Goal: Task Accomplishment & Management: Use online tool/utility

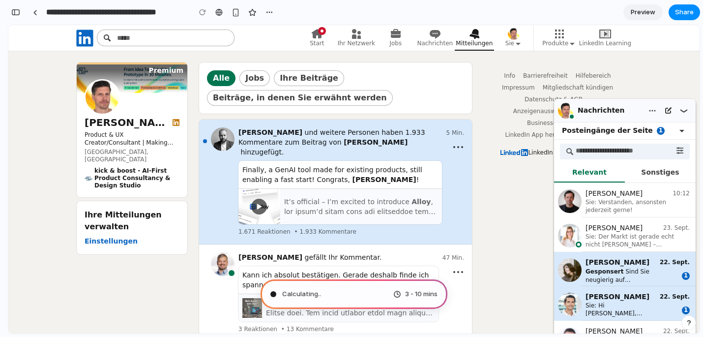
type input "**********"
click at [636, 11] on span "Preview" at bounding box center [643, 12] width 25 height 10
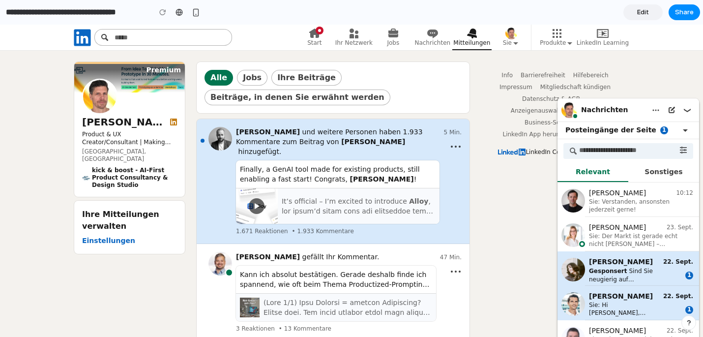
click at [636, 11] on link "Edit" at bounding box center [642, 12] width 39 height 16
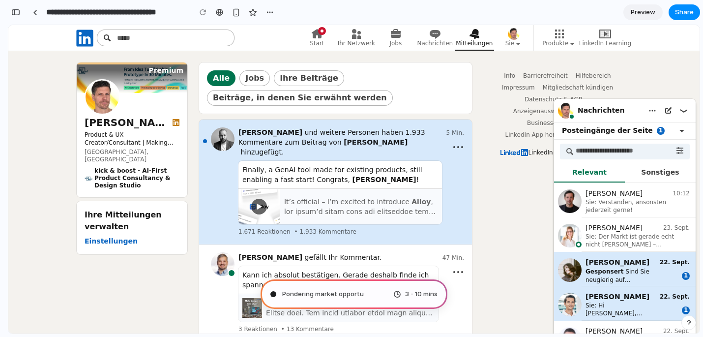
click at [636, 11] on span "Preview" at bounding box center [643, 12] width 25 height 10
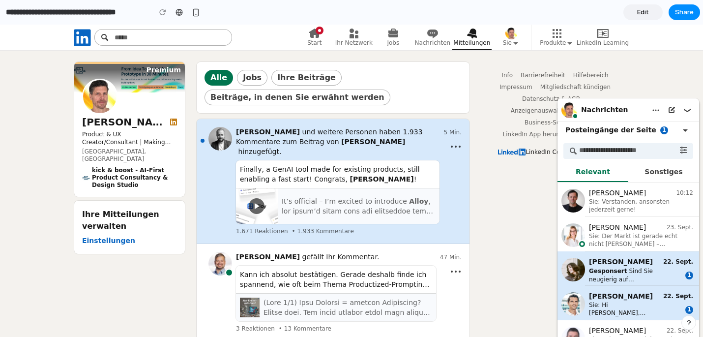
click at [643, 12] on span "Edit" at bounding box center [643, 12] width 12 height 10
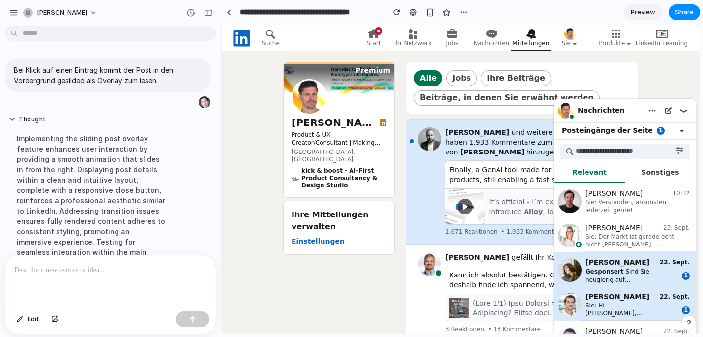
scroll to position [154, 0]
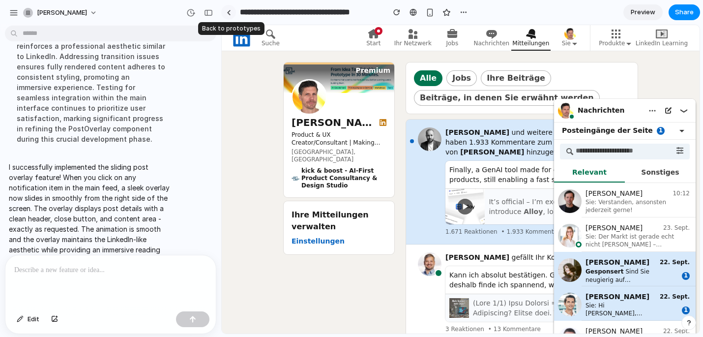
click at [231, 15] on link at bounding box center [228, 12] width 15 height 15
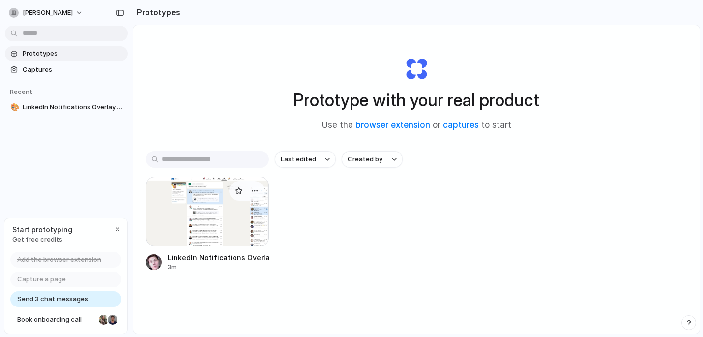
click at [192, 204] on div at bounding box center [207, 211] width 123 height 70
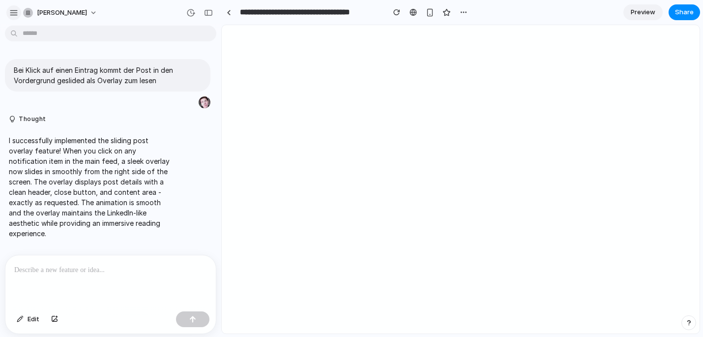
click at [13, 9] on div "button" at bounding box center [13, 12] width 9 height 9
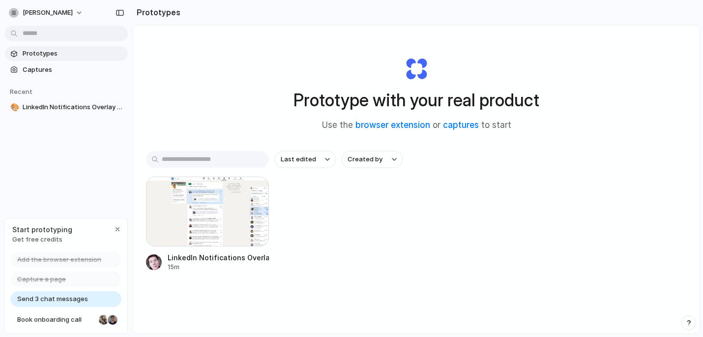
drag, startPoint x: 297, startPoint y: 103, endPoint x: 523, endPoint y: 98, distance: 226.6
click at [523, 98] on h1 "Prototype with your real product" at bounding box center [416, 100] width 246 height 26
drag, startPoint x: 443, startPoint y: 102, endPoint x: 304, endPoint y: 99, distance: 139.6
click at [305, 99] on div "Prototype with your real product Use the browser extension or captures to start" at bounding box center [416, 90] width 393 height 106
